Goal: Transaction & Acquisition: Purchase product/service

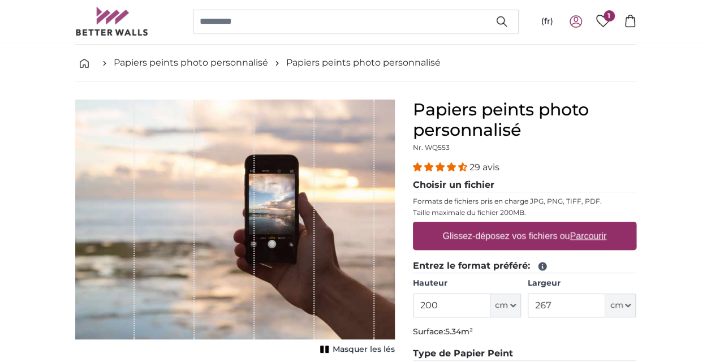
scroll to position [226, 0]
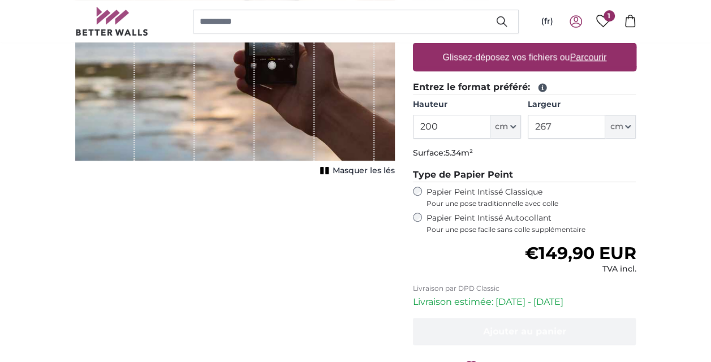
click at [530, 52] on label "Glissez-déposez vos fichiers ou Parcourir" at bounding box center [524, 57] width 173 height 23
click at [530, 46] on input "Glissez-déposez vos fichiers ou Parcourir" at bounding box center [524, 44] width 223 height 3
type input "**********"
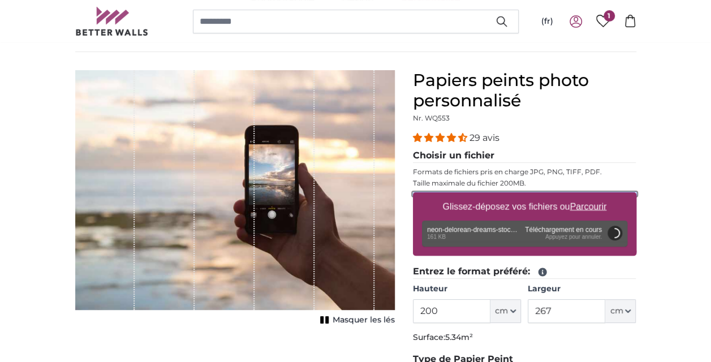
scroll to position [57, 0]
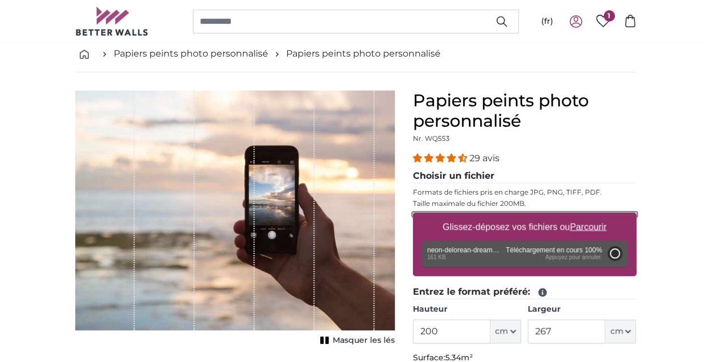
type input "45"
type input "78.8"
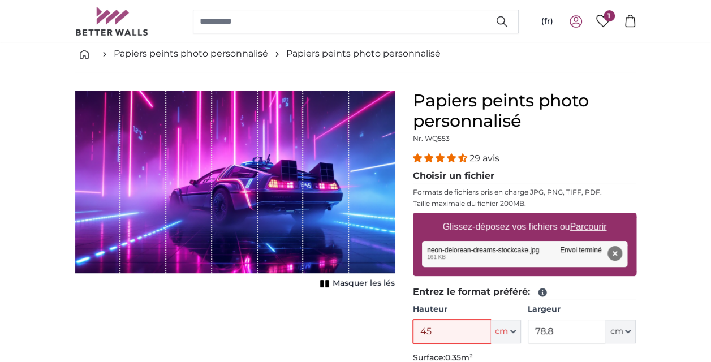
drag, startPoint x: 449, startPoint y: 326, endPoint x: 283, endPoint y: 332, distance: 165.8
click at [284, 331] on product-detail "Annuler Recadrer l'image Masquer les lés Papiers peints photo personnalisé Nr. …" at bounding box center [355, 368] width 579 height 593
drag, startPoint x: 443, startPoint y: 326, endPoint x: 285, endPoint y: 340, distance: 158.4
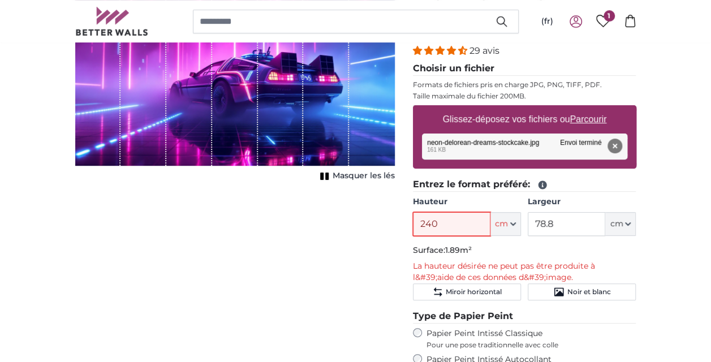
scroll to position [226, 0]
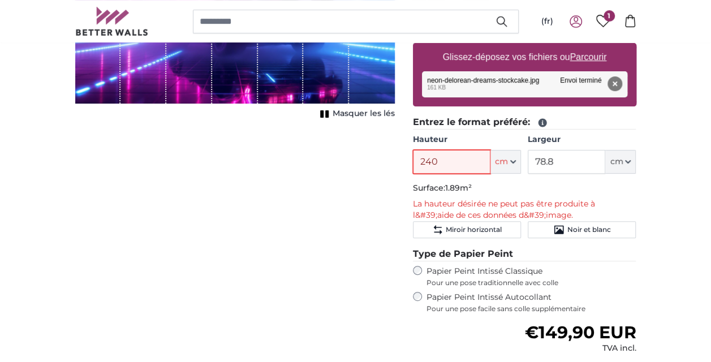
type input "240"
drag, startPoint x: 559, startPoint y: 156, endPoint x: 488, endPoint y: 170, distance: 72.1
click at [488, 170] on div "Hauteur 240 ft cm Centimeter (cm) Inches (inch) Feet (ft. in.) Largeur 78.8 ft …" at bounding box center [524, 154] width 223 height 40
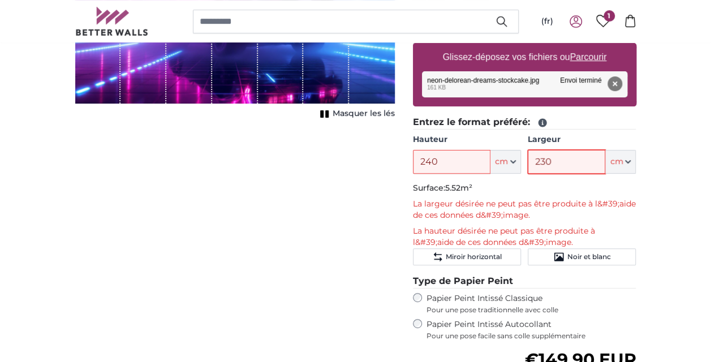
scroll to position [0, 0]
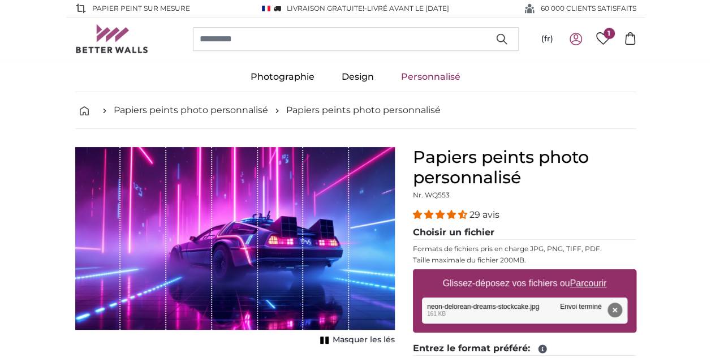
type input "230"
click at [351, 339] on span "Masquer les lés" at bounding box center [364, 339] width 62 height 11
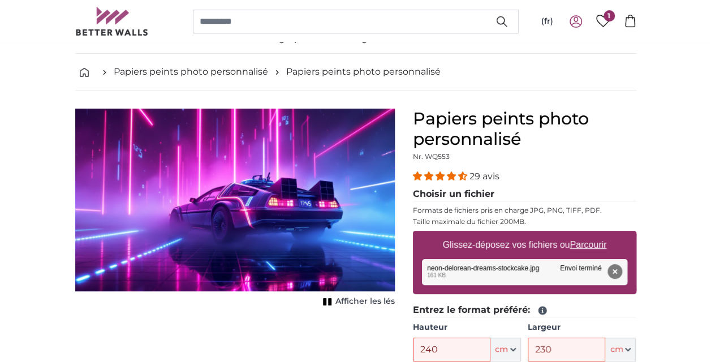
scroll to position [57, 0]
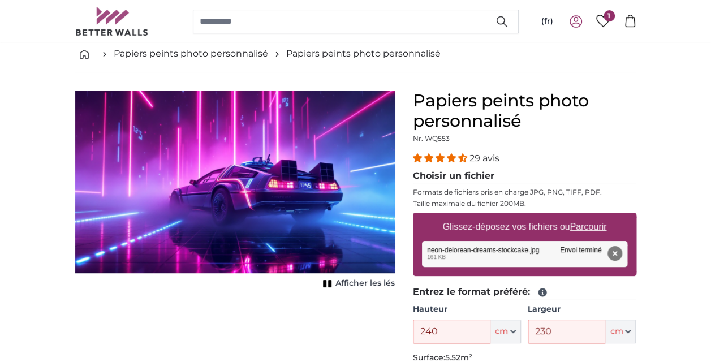
click at [603, 15] on icon at bounding box center [603, 21] width 14 height 12
